Goal: Navigation & Orientation: Find specific page/section

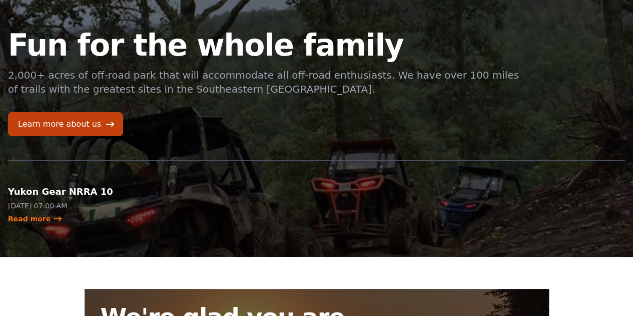
scroll to position [50, 0]
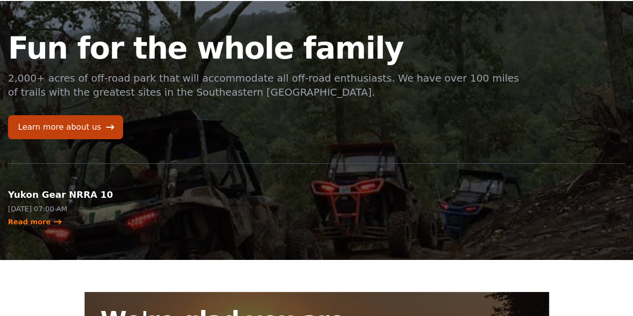
scroll to position [0, 0]
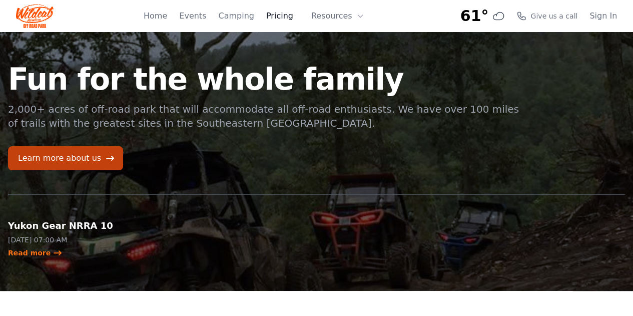
click at [291, 17] on link "Pricing" at bounding box center [279, 16] width 27 height 12
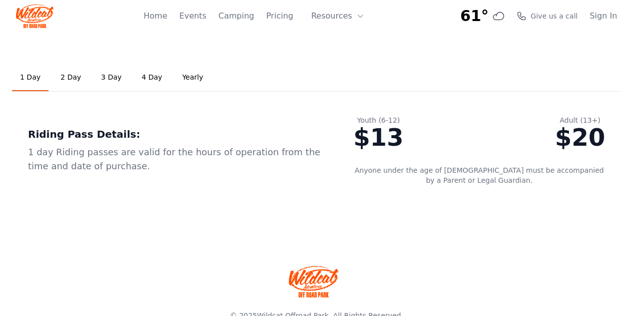
click at [63, 75] on link "2 Day" at bounding box center [71, 77] width 37 height 27
click at [105, 76] on link "3 Day" at bounding box center [111, 77] width 37 height 27
click at [143, 80] on link "4 Day" at bounding box center [152, 77] width 37 height 27
click at [186, 75] on link "Yearly" at bounding box center [192, 77] width 37 height 27
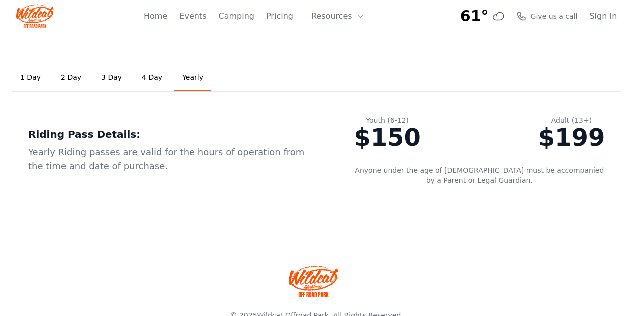
click at [26, 71] on link "1 Day" at bounding box center [30, 77] width 37 height 27
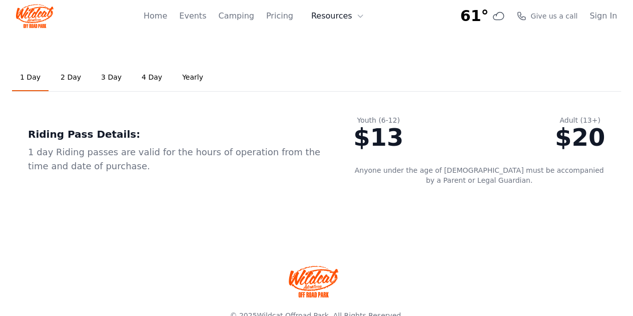
click at [341, 14] on button "Resources" at bounding box center [337, 16] width 65 height 20
click at [201, 15] on link "Events" at bounding box center [192, 16] width 27 height 12
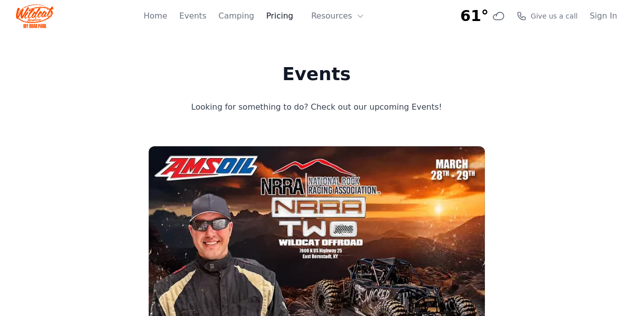
click at [277, 15] on link "Pricing" at bounding box center [279, 16] width 27 height 12
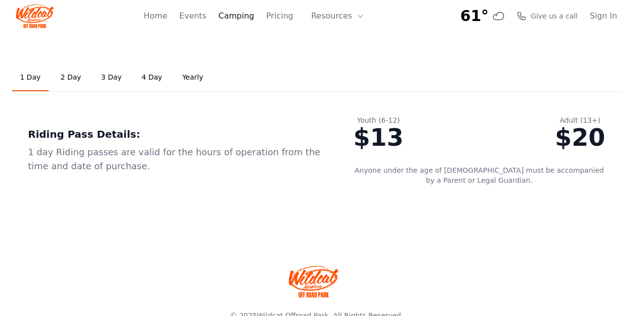
click at [254, 20] on link "Camping" at bounding box center [236, 16] width 36 height 12
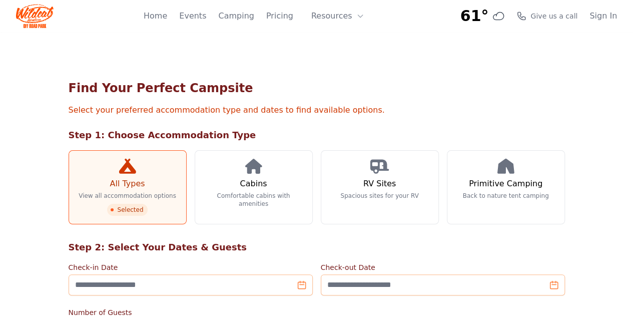
click at [212, 24] on div "Home Events Camping Pricing Resources About FAQ" at bounding box center [257, 16] width 227 height 32
click at [206, 22] on link "Events" at bounding box center [192, 16] width 27 height 12
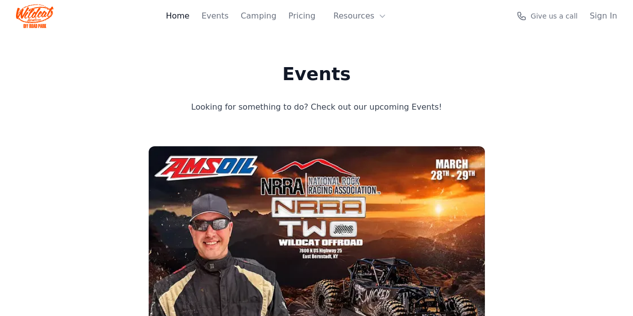
click at [180, 19] on link "Home" at bounding box center [178, 16] width 24 height 12
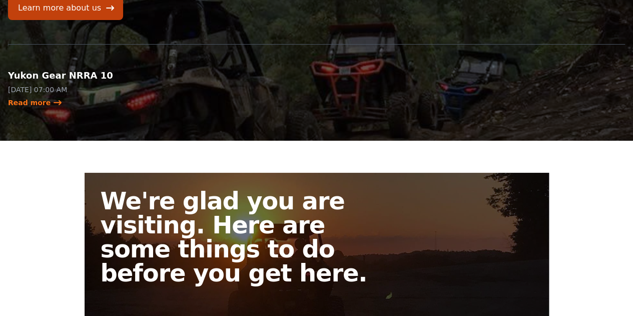
scroll to position [350, 0]
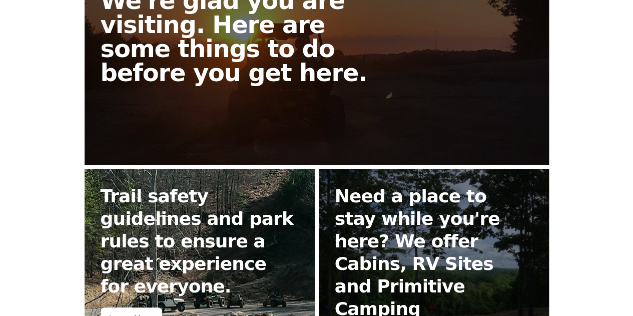
click at [101, 307] on div "Learn More" at bounding box center [132, 318] width 62 height 23
